Goal: Task Accomplishment & Management: Complete application form

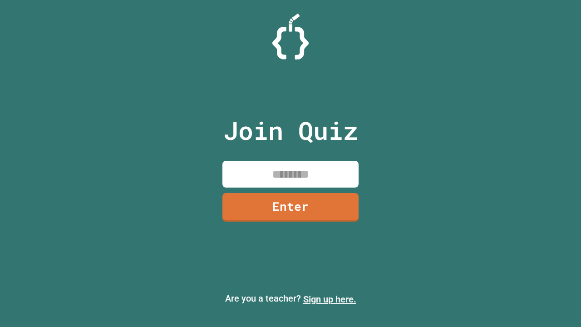
click at [330, 299] on link "Sign up here." at bounding box center [329, 299] width 53 height 11
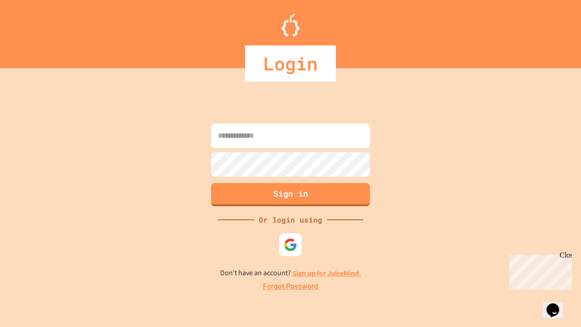
type input "*****"
